Goal: Check status: Check status

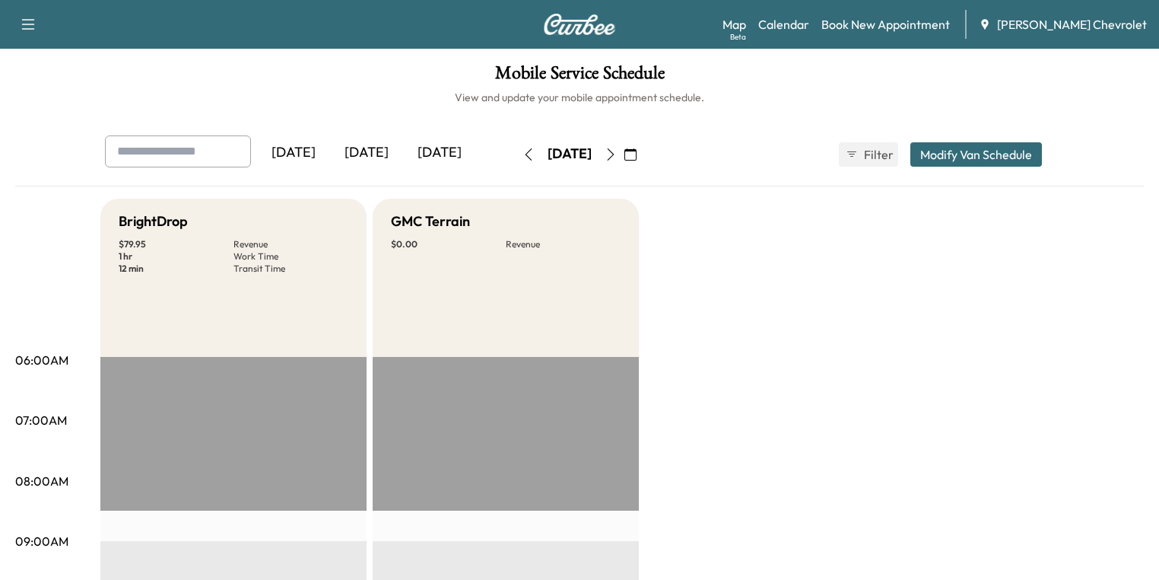
click at [617, 157] on icon "button" at bounding box center [611, 154] width 12 height 12
click at [637, 156] on icon "button" at bounding box center [631, 154] width 12 height 12
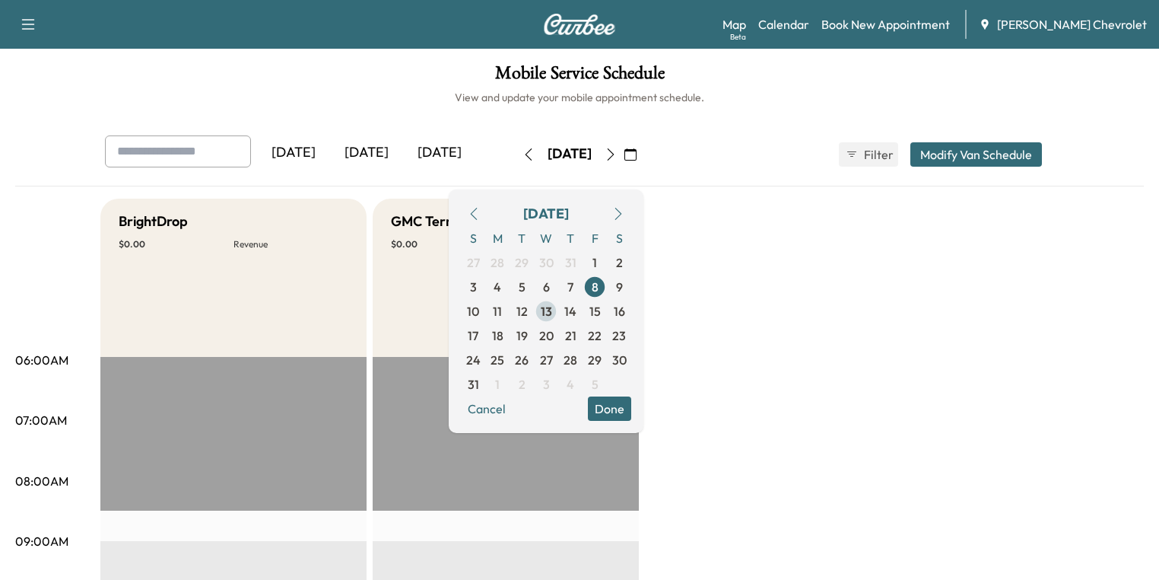
click at [552, 307] on span "13" at bounding box center [546, 311] width 11 height 18
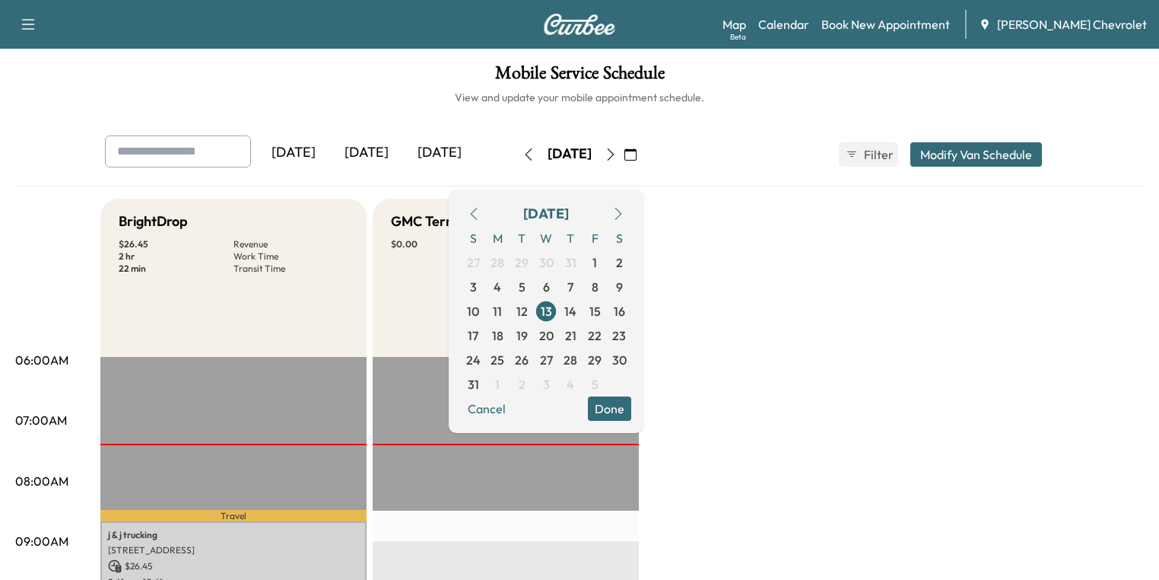
click at [631, 405] on button "Done" at bounding box center [609, 408] width 43 height 24
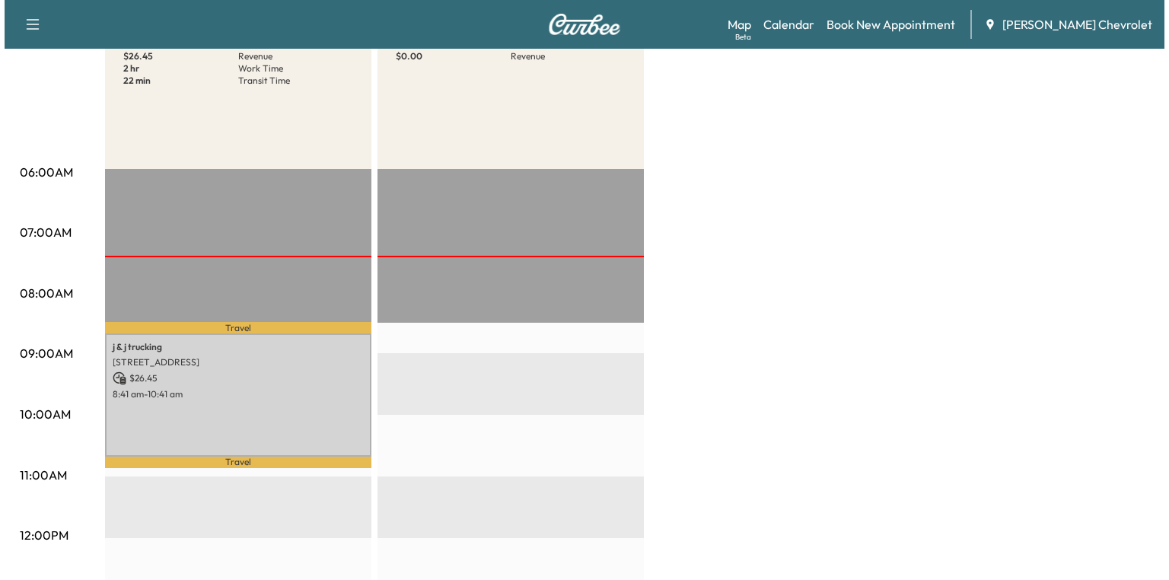
scroll to position [243, 0]
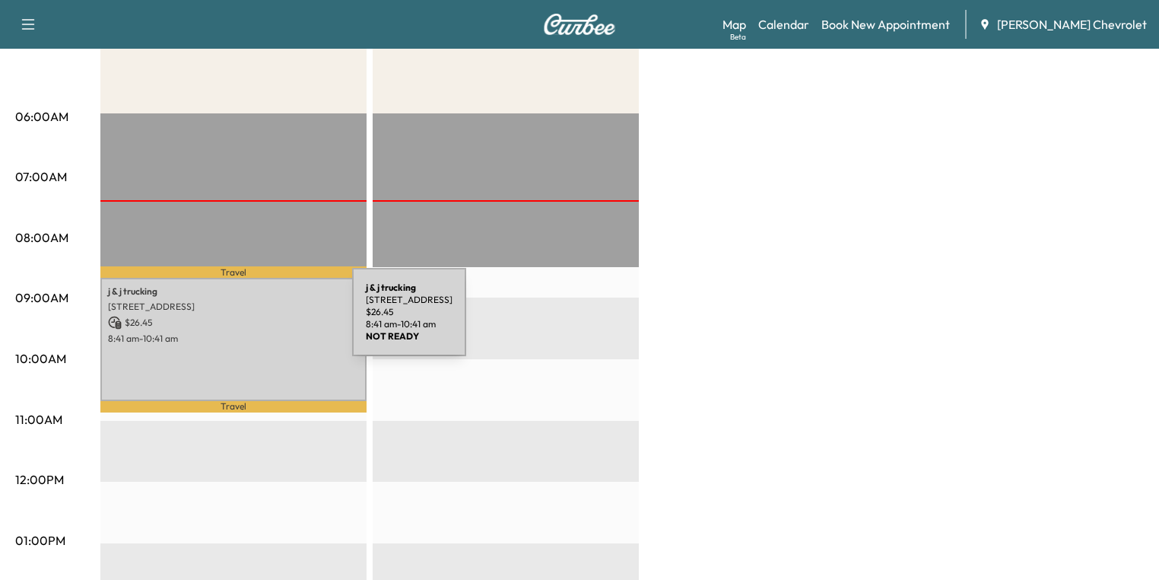
click at [238, 321] on p "$ 26.45" at bounding box center [233, 323] width 251 height 14
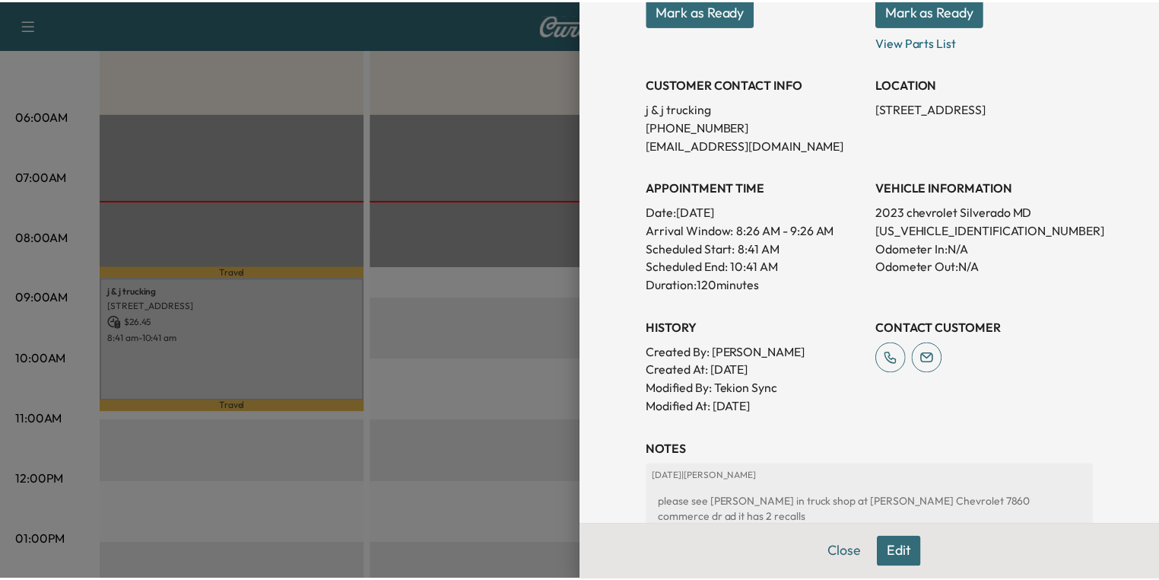
scroll to position [304, 0]
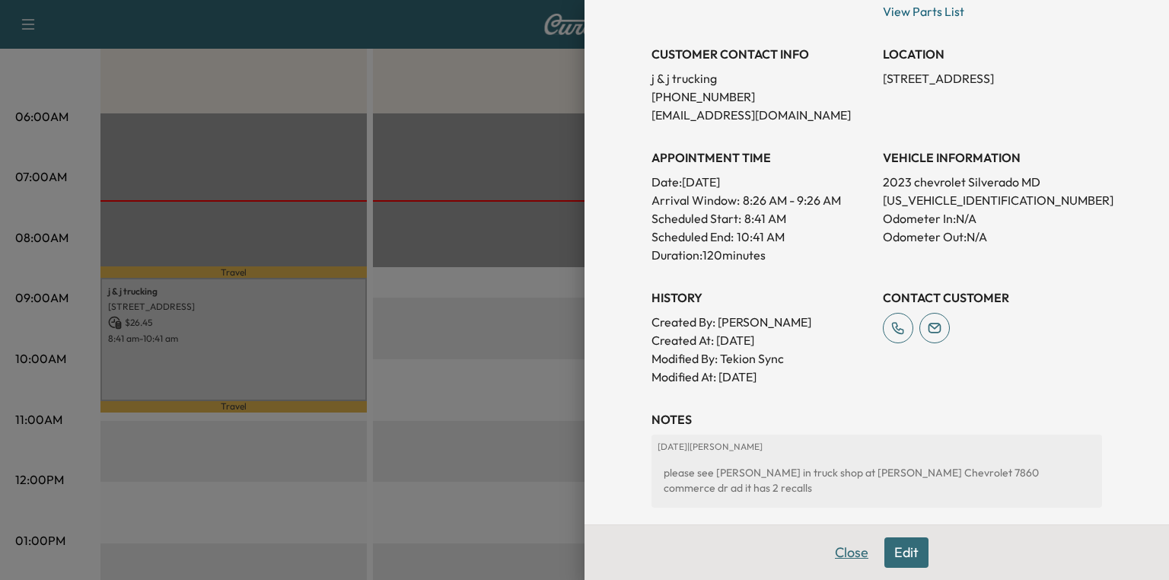
click at [844, 551] on button "Close" at bounding box center [851, 552] width 53 height 30
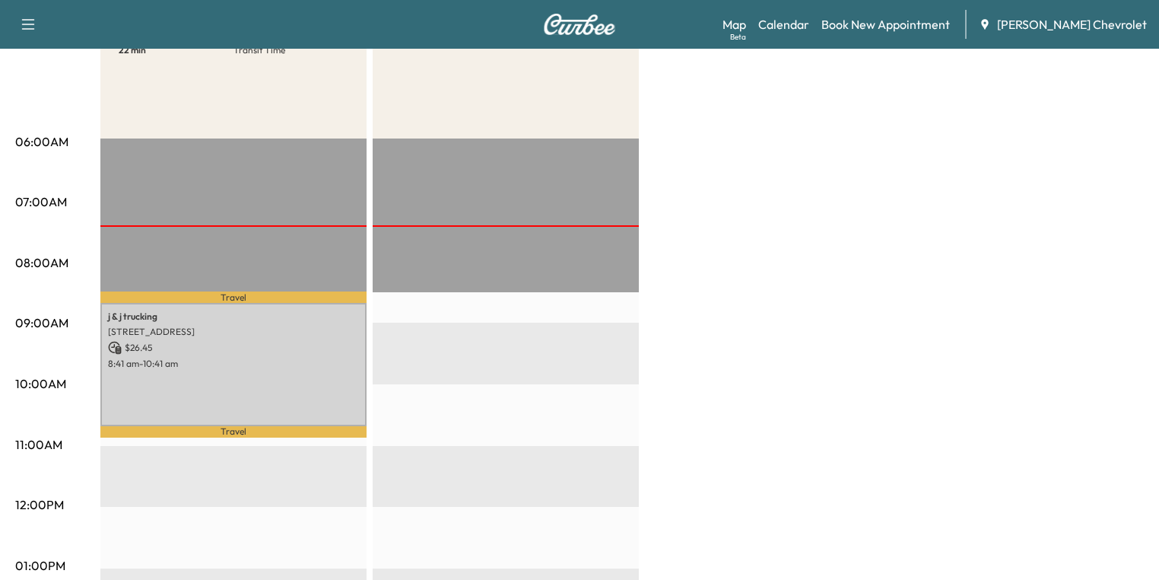
scroll to position [0, 0]
